Goal: Task Accomplishment & Management: Manage account settings

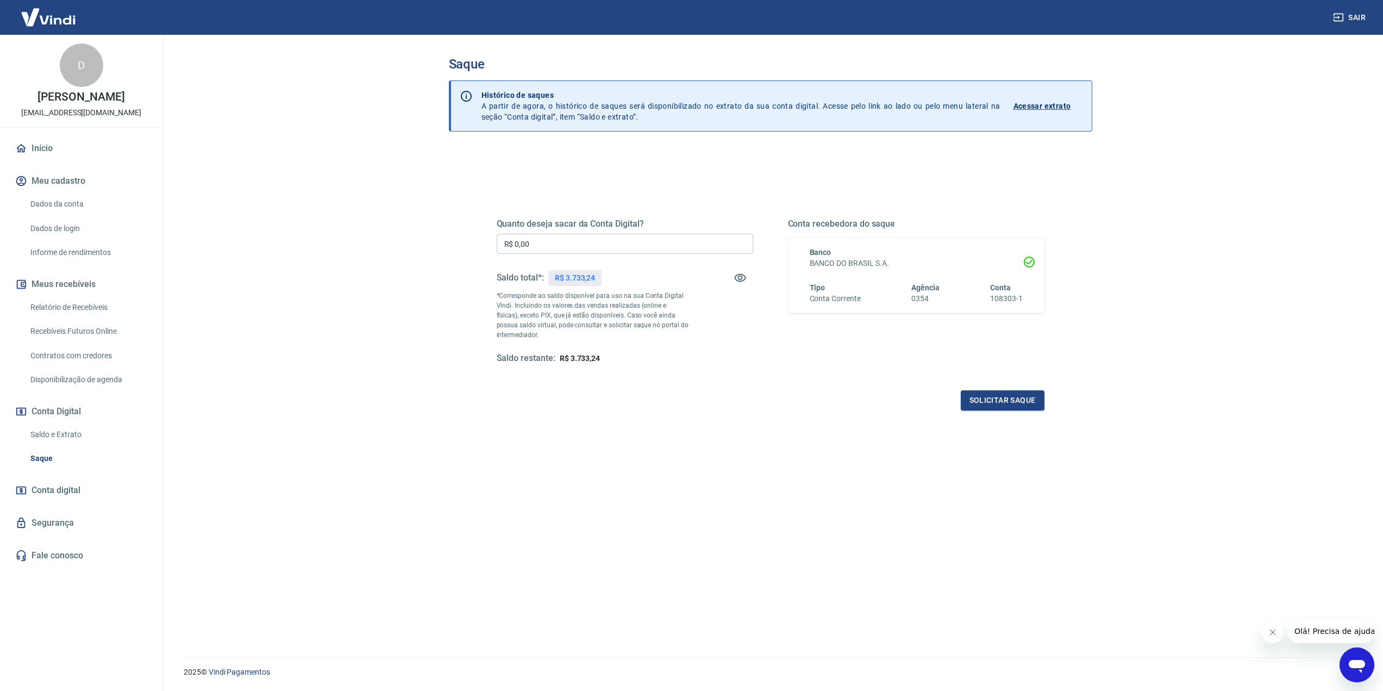
click at [569, 240] on input "R$ 0,00" at bounding box center [625, 244] width 257 height 20
type input "R$ 3.733,00"
click at [1002, 403] on button "Solicitar saque" at bounding box center [1003, 400] width 84 height 20
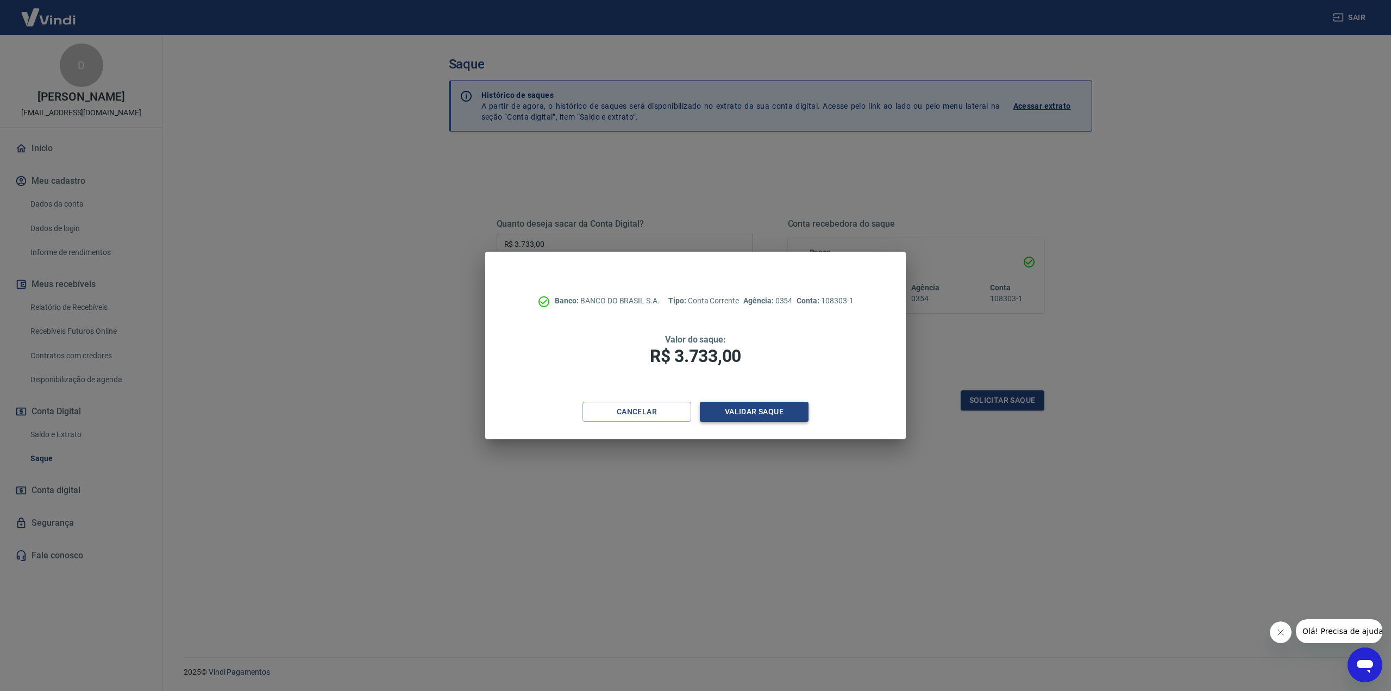
click at [791, 408] on button "Validar saque" at bounding box center [754, 412] width 109 height 20
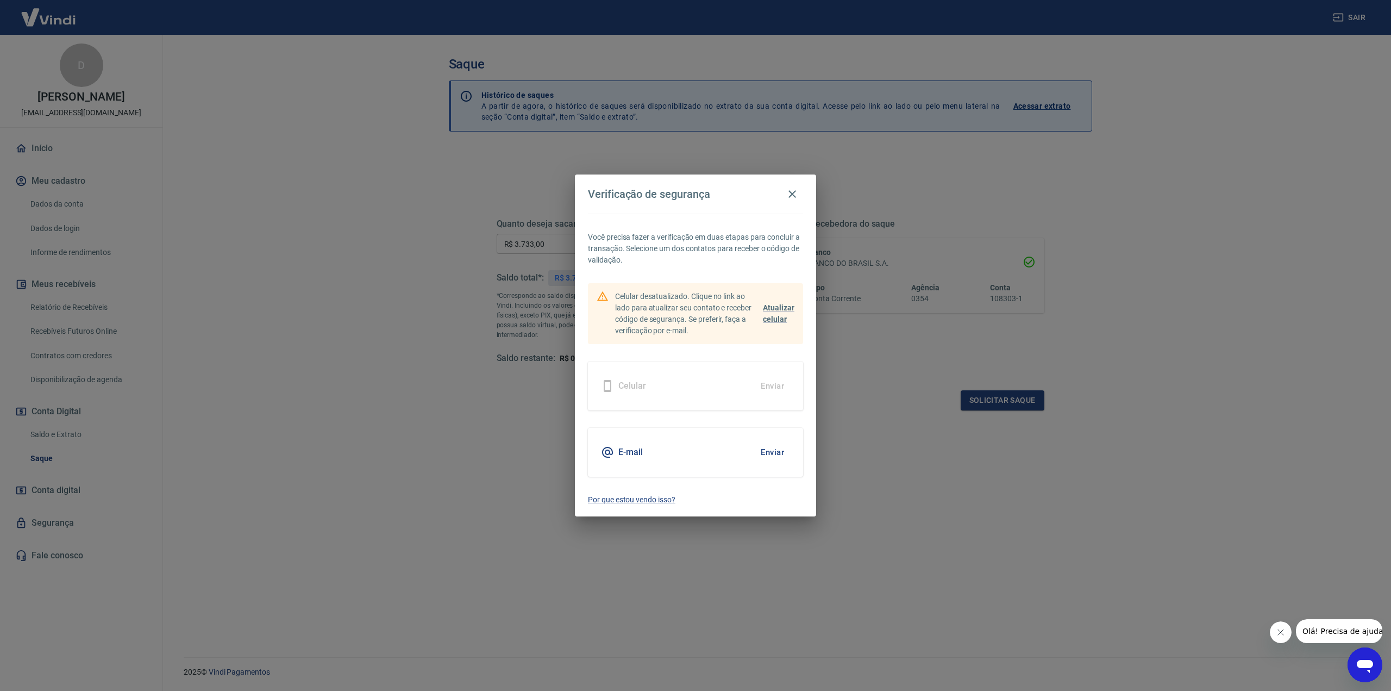
click at [768, 447] on button "Enviar" at bounding box center [772, 452] width 35 height 23
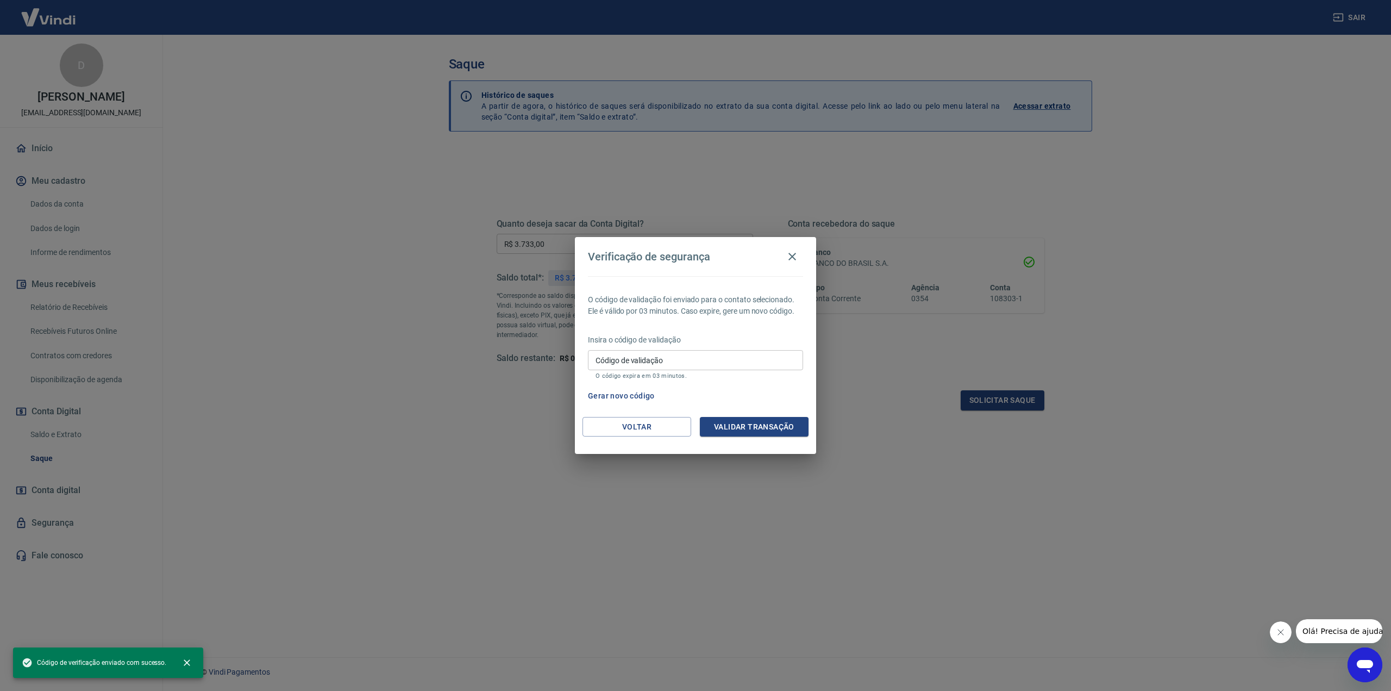
click at [707, 366] on input "Código de validação" at bounding box center [695, 360] width 215 height 20
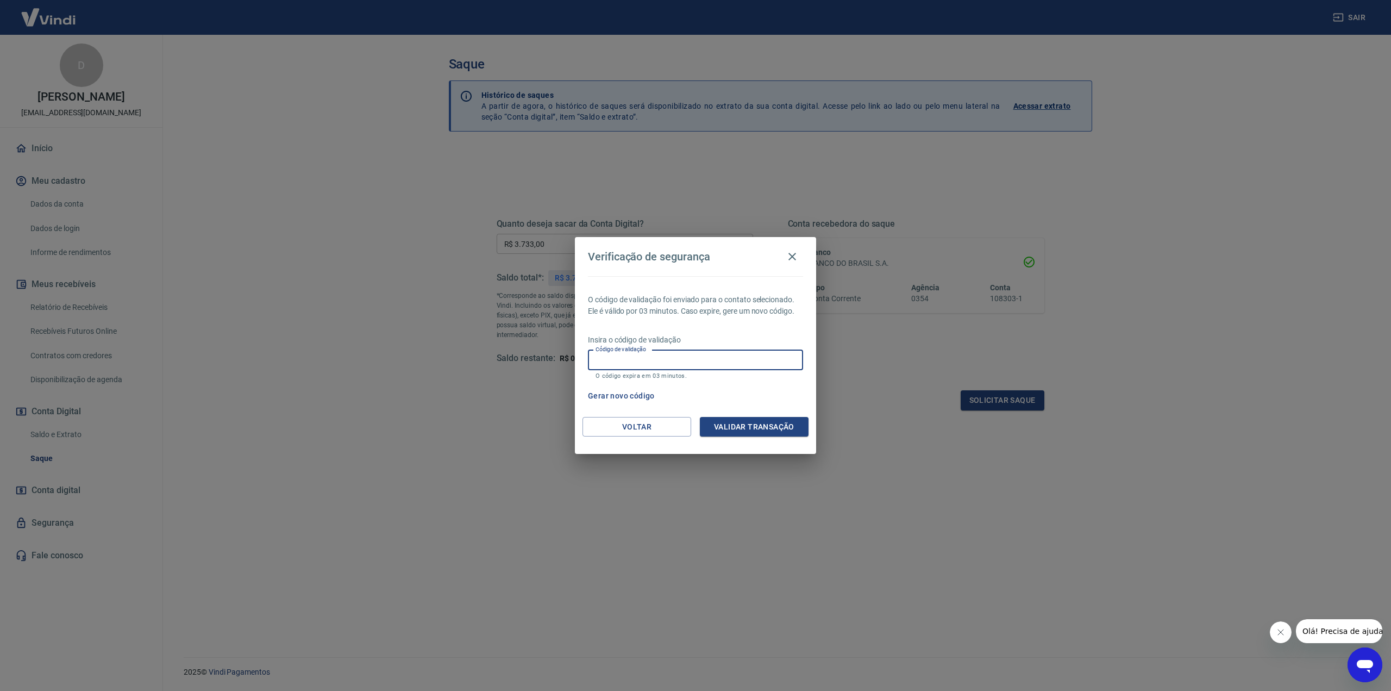
click at [710, 364] on input "Código de validação" at bounding box center [695, 360] width 215 height 20
paste input "260821"
type input "260821"
click at [745, 423] on button "Validar transação" at bounding box center [754, 427] width 109 height 20
